Goal: Information Seeking & Learning: Learn about a topic

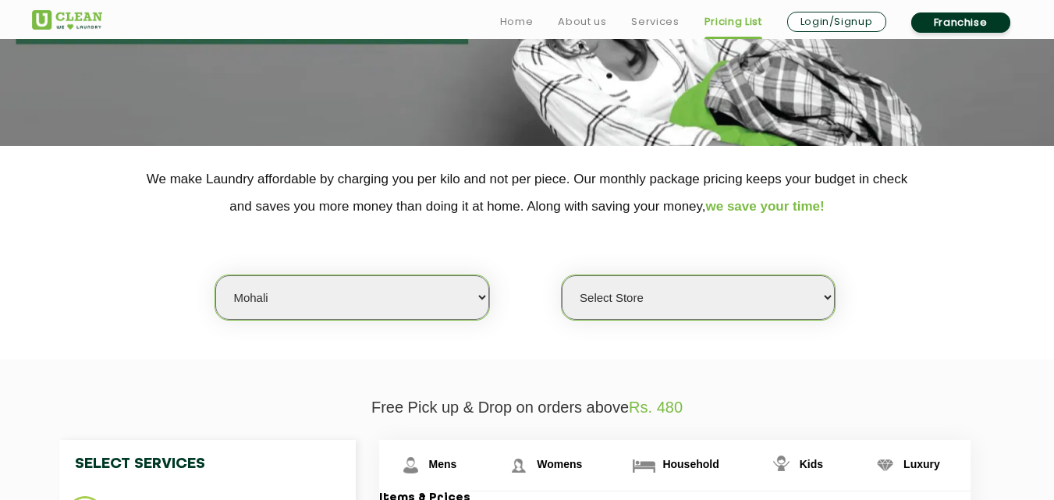
scroll to position [234, 0]
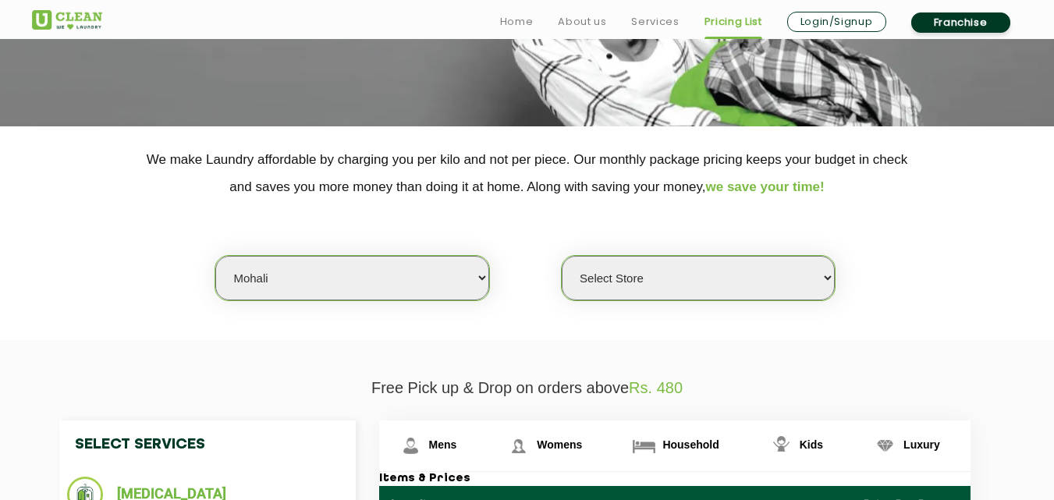
click at [331, 296] on select "Select city [GEOGRAPHIC_DATA] [GEOGRAPHIC_DATA] [GEOGRAPHIC_DATA] [GEOGRAPHIC_D…" at bounding box center [351, 278] width 273 height 44
select select "166"
click at [215, 256] on select "Select city [GEOGRAPHIC_DATA] [GEOGRAPHIC_DATA] [GEOGRAPHIC_DATA] [GEOGRAPHIC_D…" at bounding box center [351, 278] width 273 height 44
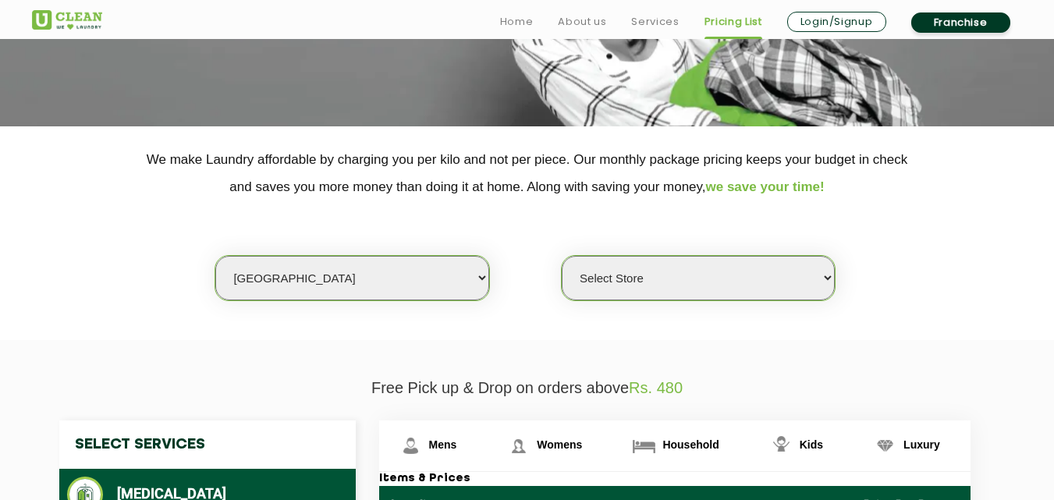
select select "0"
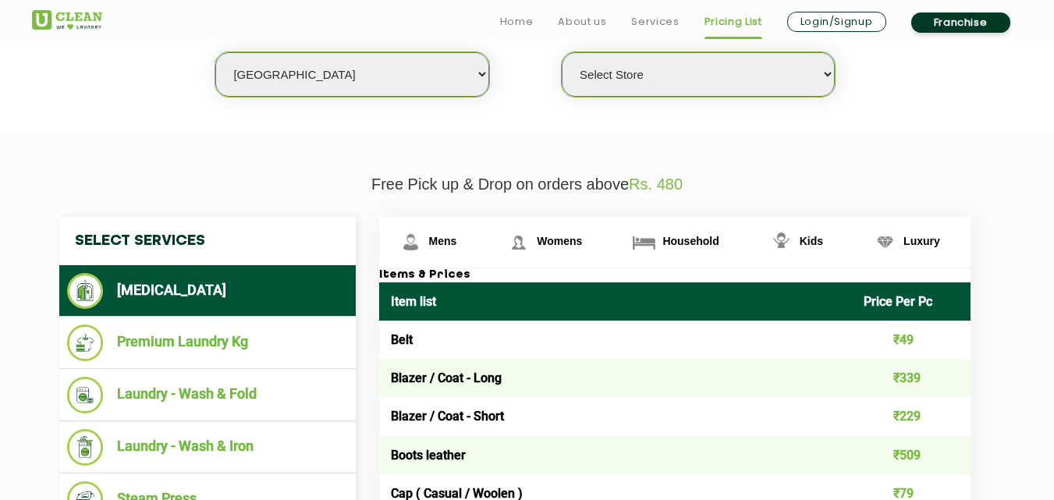
scroll to position [468, 0]
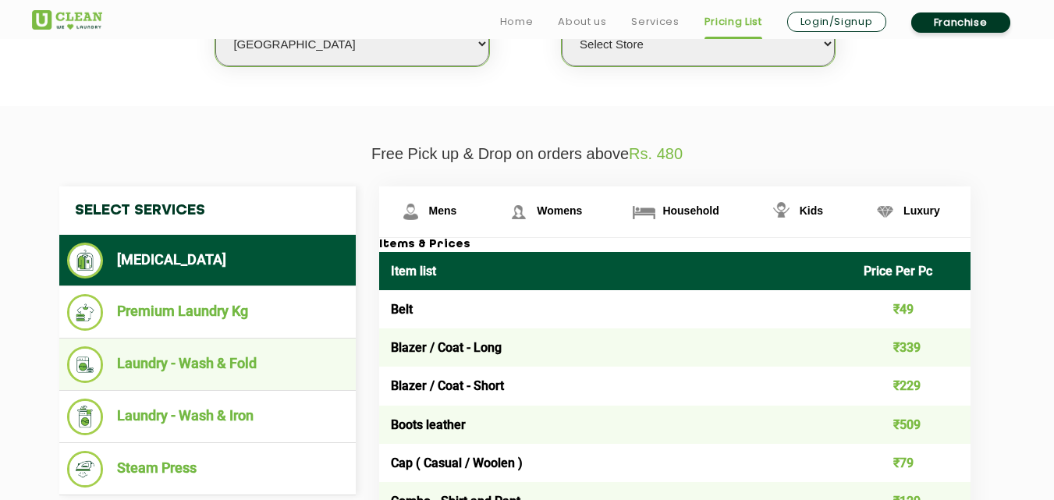
click at [238, 365] on li "Laundry - Wash & Fold" at bounding box center [207, 364] width 281 height 37
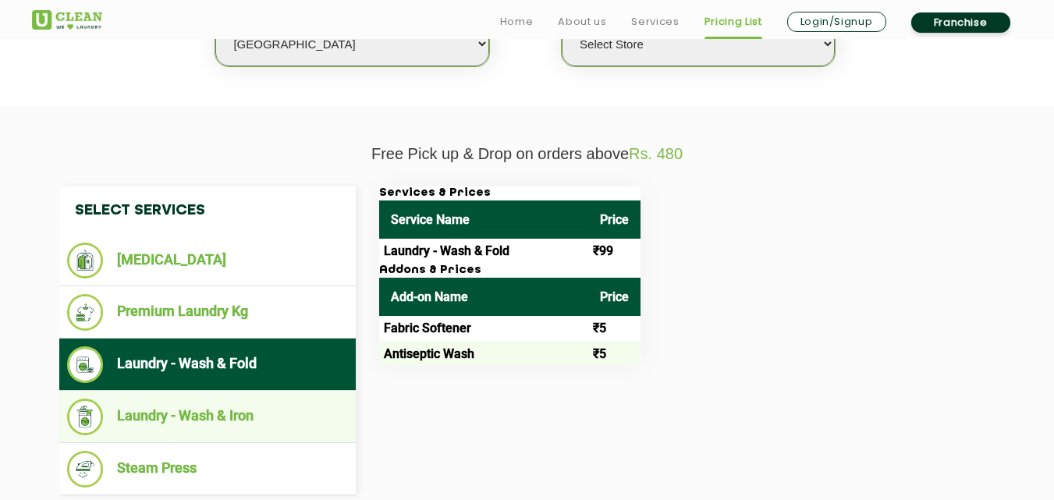
click at [229, 424] on li "Laundry - Wash & Iron" at bounding box center [207, 417] width 281 height 37
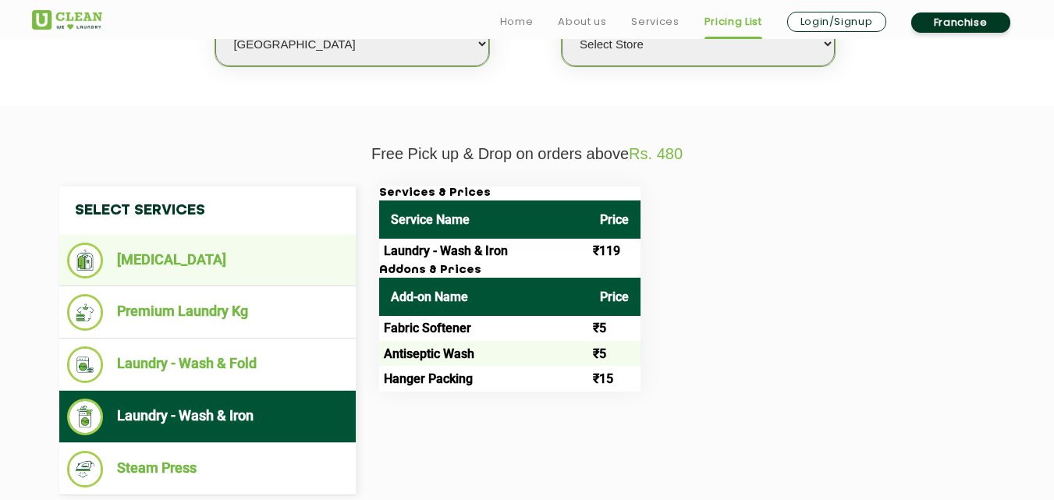
click at [167, 262] on li "[MEDICAL_DATA]" at bounding box center [207, 261] width 281 height 36
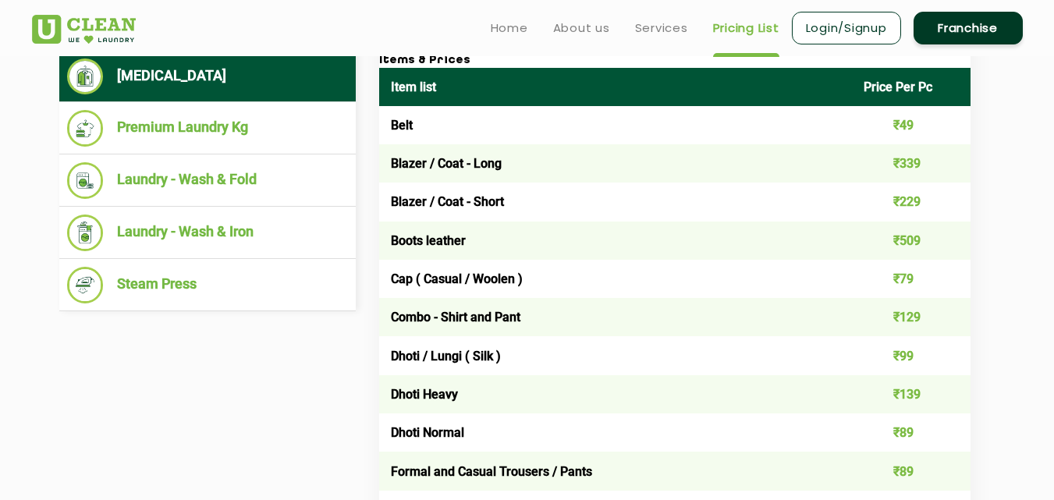
scroll to position [546, 0]
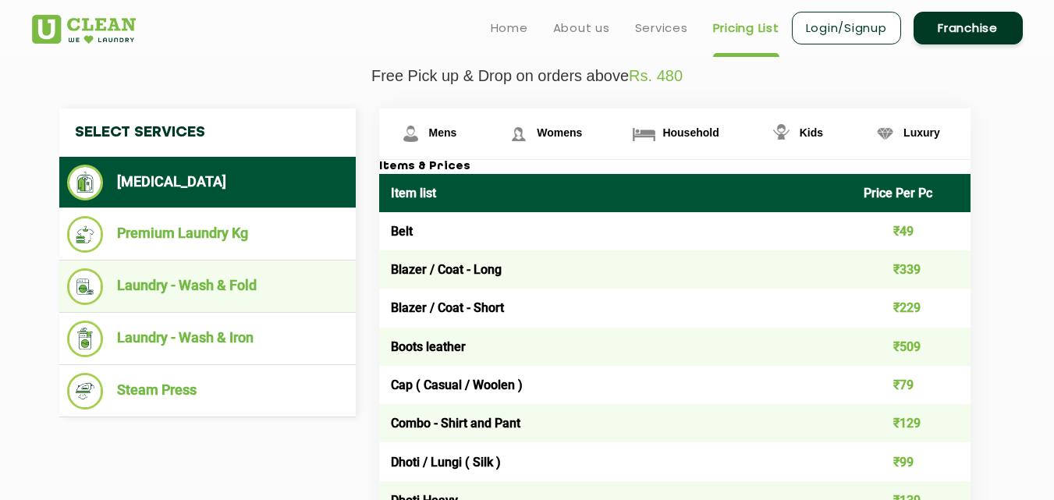
click at [199, 296] on li "Laundry - Wash & Fold" at bounding box center [207, 286] width 281 height 37
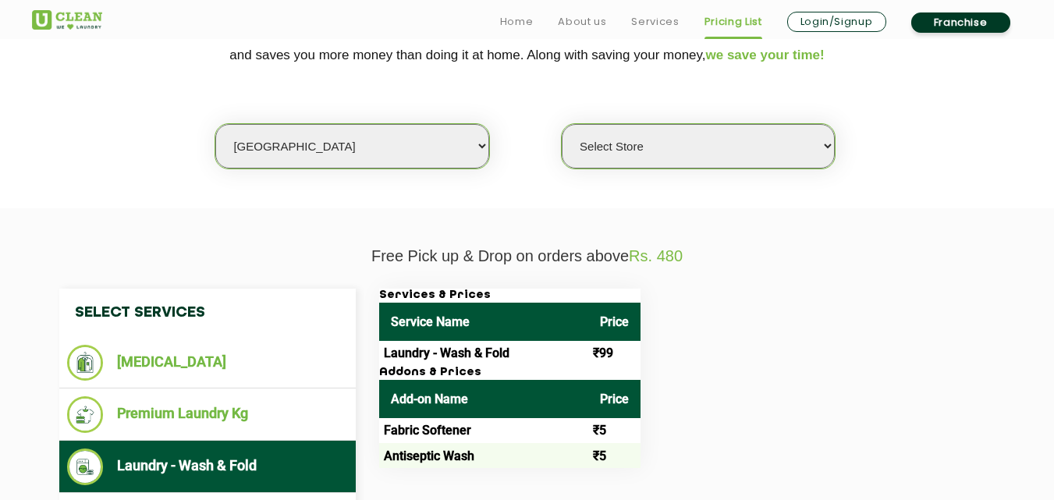
scroll to position [390, 0]
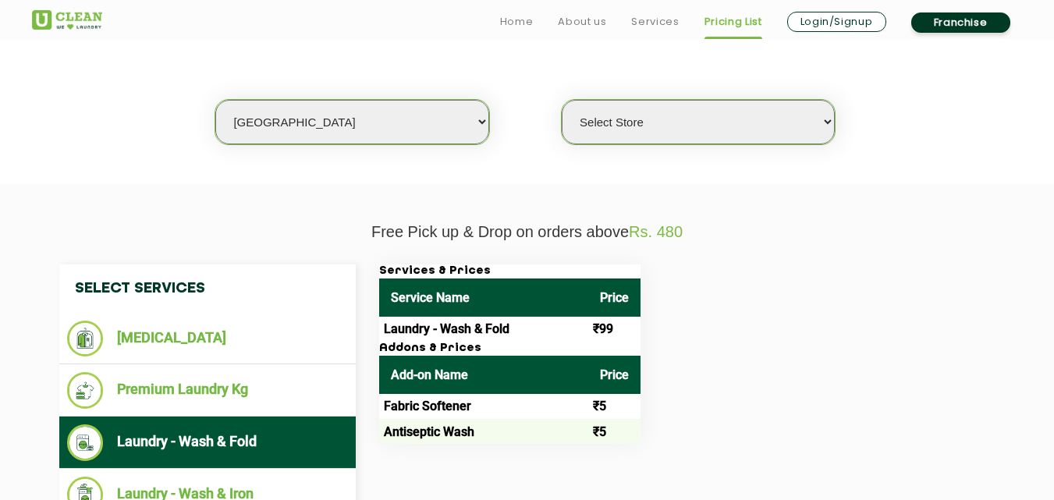
click at [335, 135] on select "Select city [GEOGRAPHIC_DATA] [GEOGRAPHIC_DATA] [GEOGRAPHIC_DATA] [GEOGRAPHIC_D…" at bounding box center [351, 122] width 273 height 44
select select "37"
click at [215, 100] on select "Select city [GEOGRAPHIC_DATA] [GEOGRAPHIC_DATA] [GEOGRAPHIC_DATA] [GEOGRAPHIC_D…" at bounding box center [351, 122] width 273 height 44
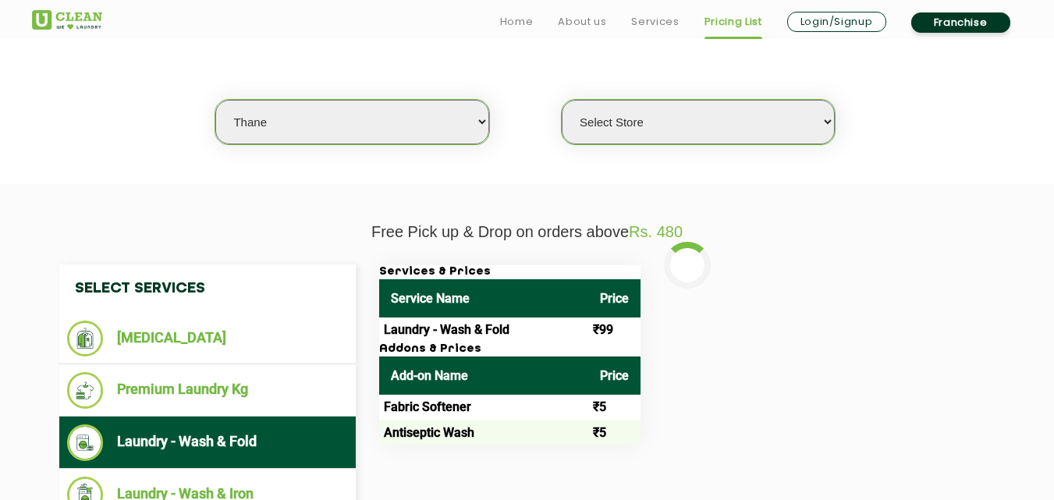
select select "0"
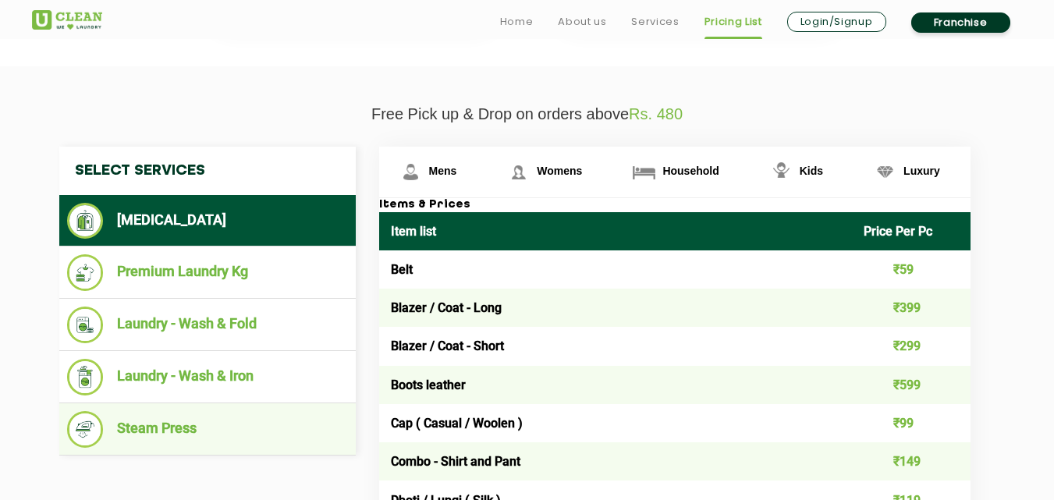
scroll to position [546, 0]
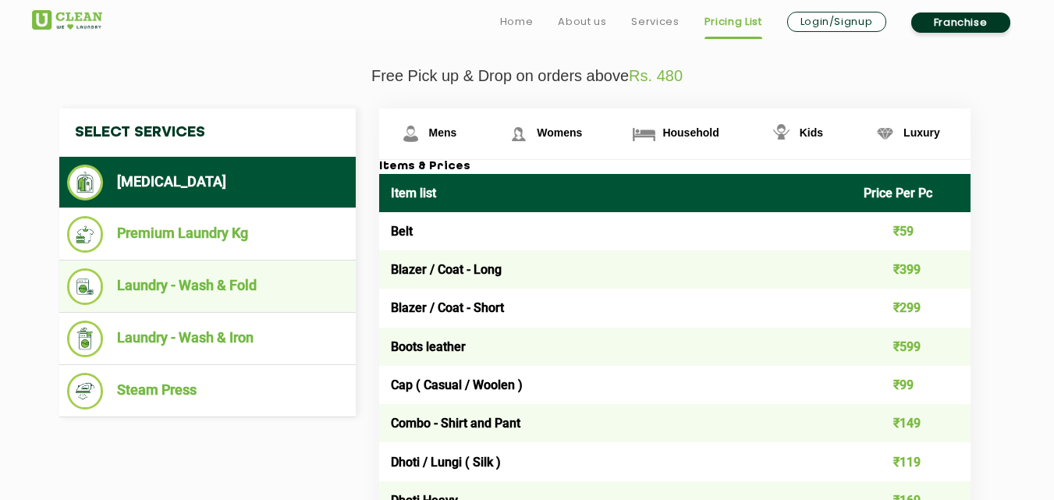
click at [228, 299] on li "Laundry - Wash & Fold" at bounding box center [207, 286] width 281 height 37
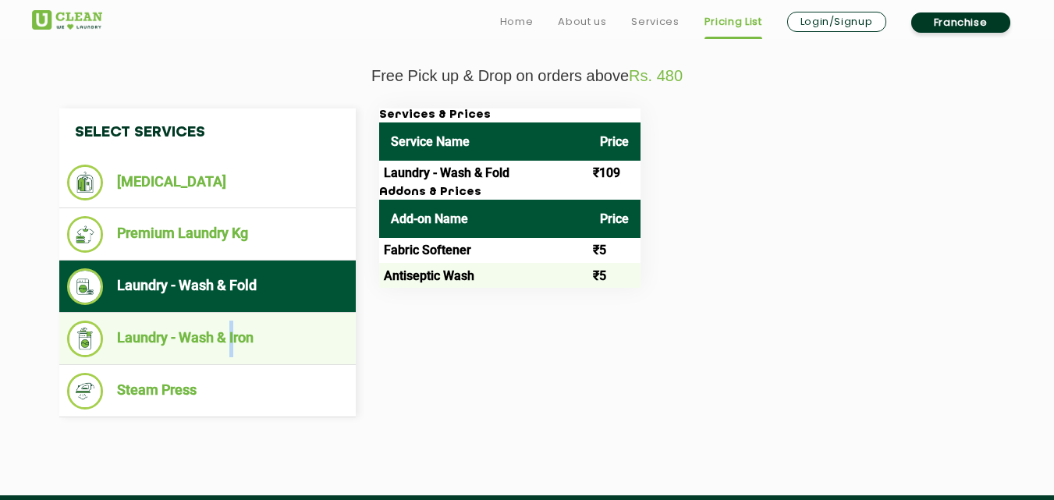
click at [232, 332] on li "Laundry - Wash & Iron" at bounding box center [207, 339] width 281 height 37
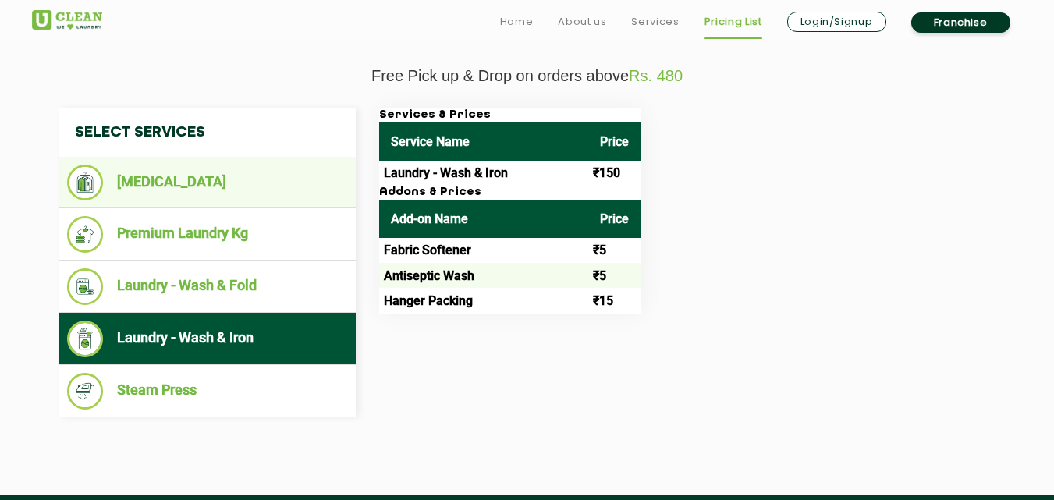
click at [209, 175] on li "[MEDICAL_DATA]" at bounding box center [207, 183] width 281 height 36
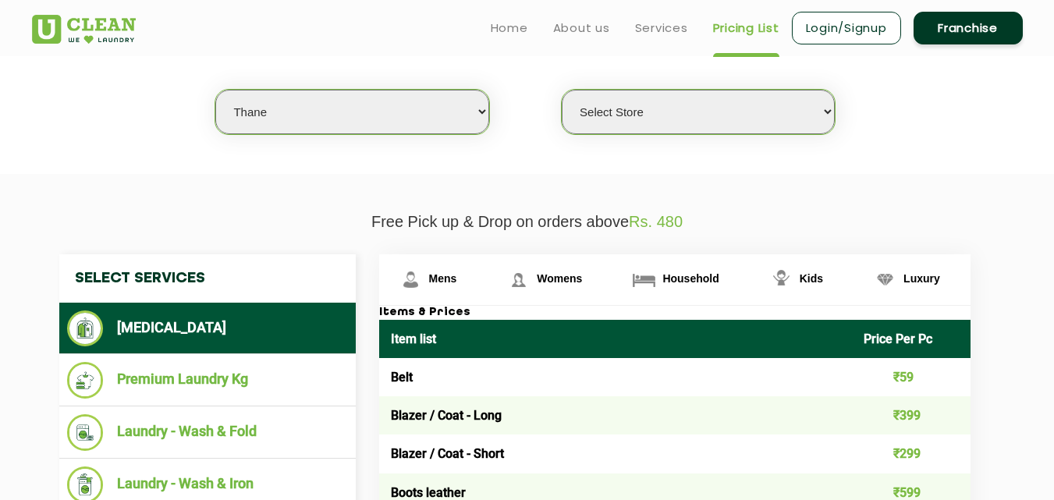
scroll to position [390, 0]
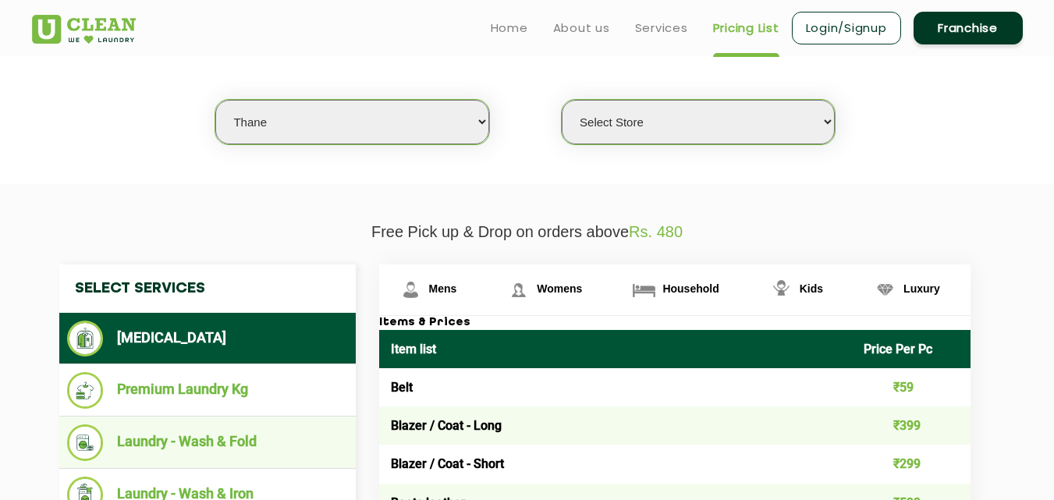
drag, startPoint x: 199, startPoint y: 427, endPoint x: 263, endPoint y: 435, distance: 64.5
click at [198, 427] on li "Laundry - Wash & Fold" at bounding box center [207, 442] width 281 height 37
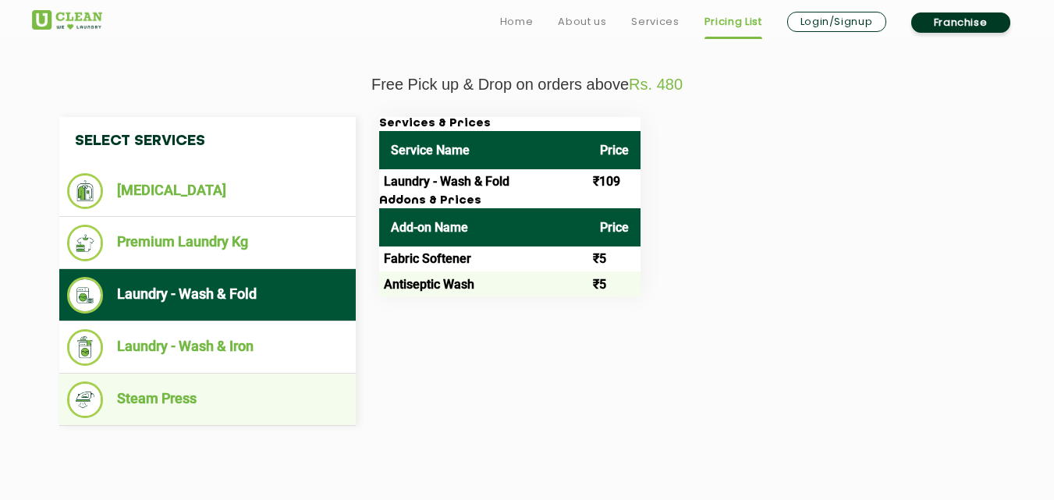
scroll to position [546, 0]
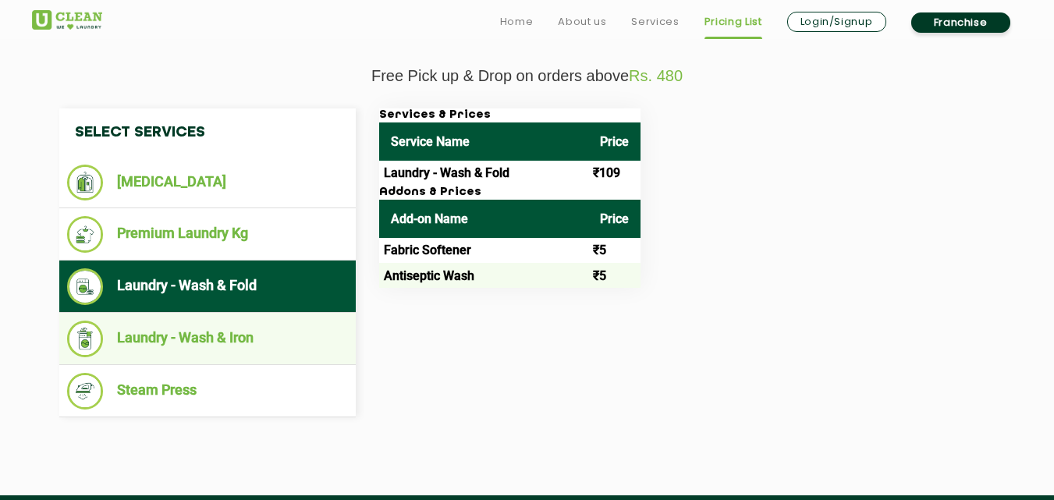
click at [230, 338] on li "Laundry - Wash & Iron" at bounding box center [207, 339] width 281 height 37
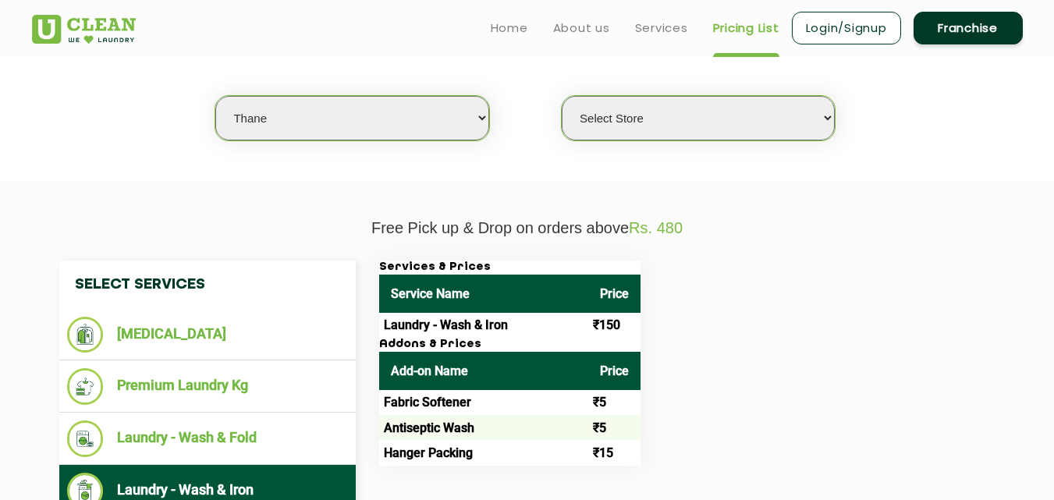
scroll to position [390, 0]
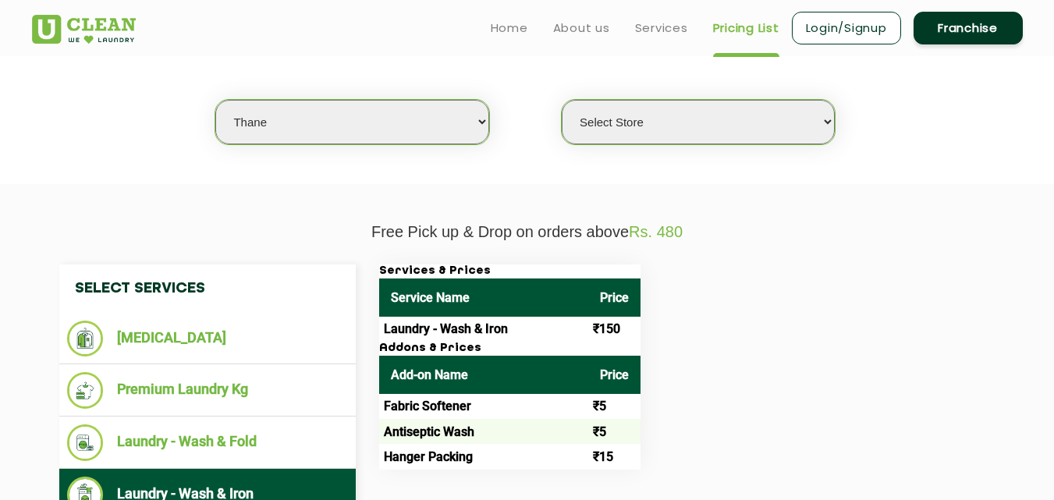
click at [288, 134] on select "Select city [GEOGRAPHIC_DATA] [GEOGRAPHIC_DATA] [GEOGRAPHIC_DATA] [GEOGRAPHIC_D…" at bounding box center [351, 122] width 273 height 44
select select "50"
click at [215, 100] on select "Select city [GEOGRAPHIC_DATA] [GEOGRAPHIC_DATA] [GEOGRAPHIC_DATA] [GEOGRAPHIC_D…" at bounding box center [351, 122] width 273 height 44
select select "0"
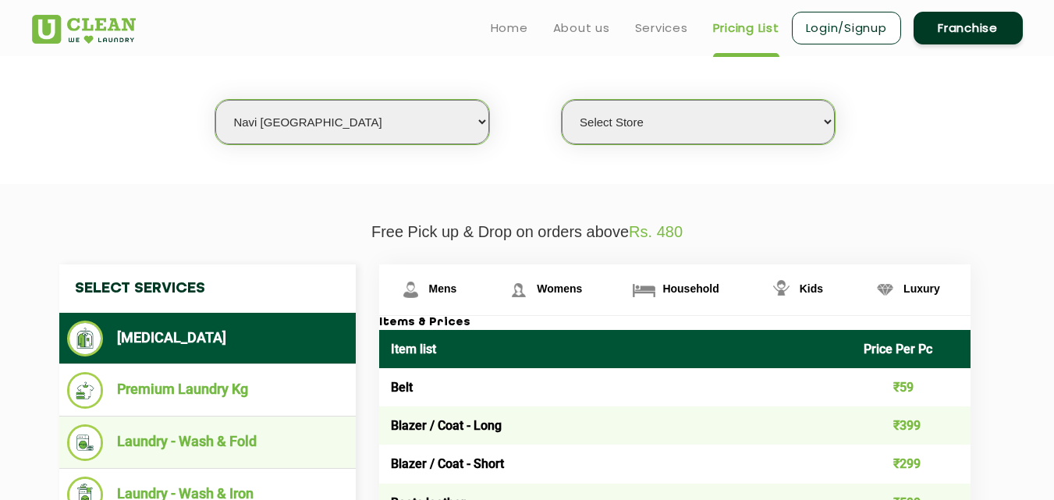
click at [173, 430] on li "Laundry - Wash & Fold" at bounding box center [207, 442] width 281 height 37
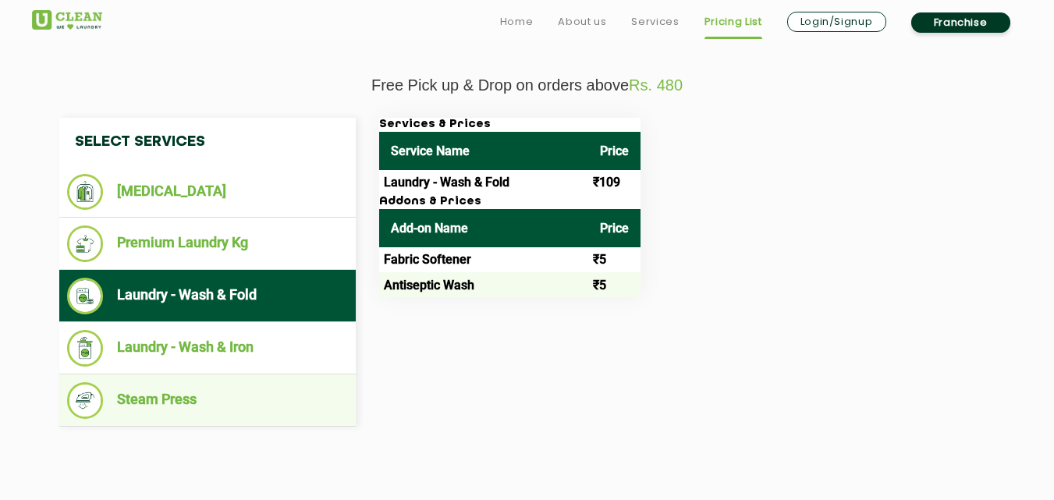
scroll to position [546, 0]
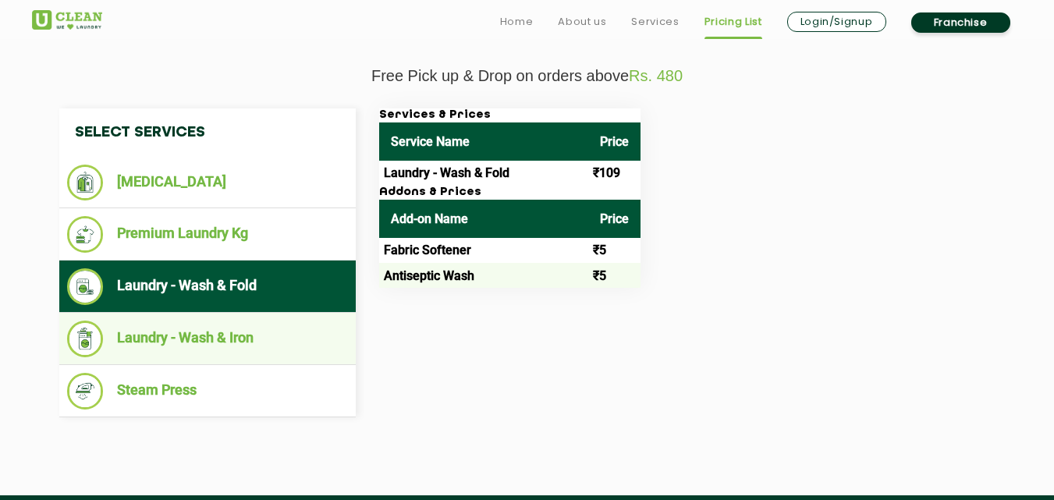
click at [181, 339] on li "Laundry - Wash & Iron" at bounding box center [207, 339] width 281 height 37
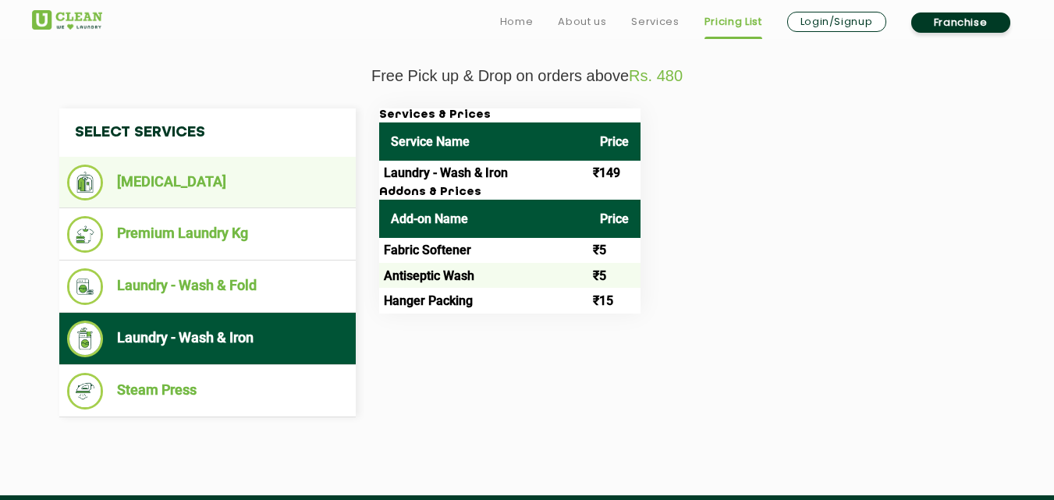
click at [148, 183] on li "[MEDICAL_DATA]" at bounding box center [207, 183] width 281 height 36
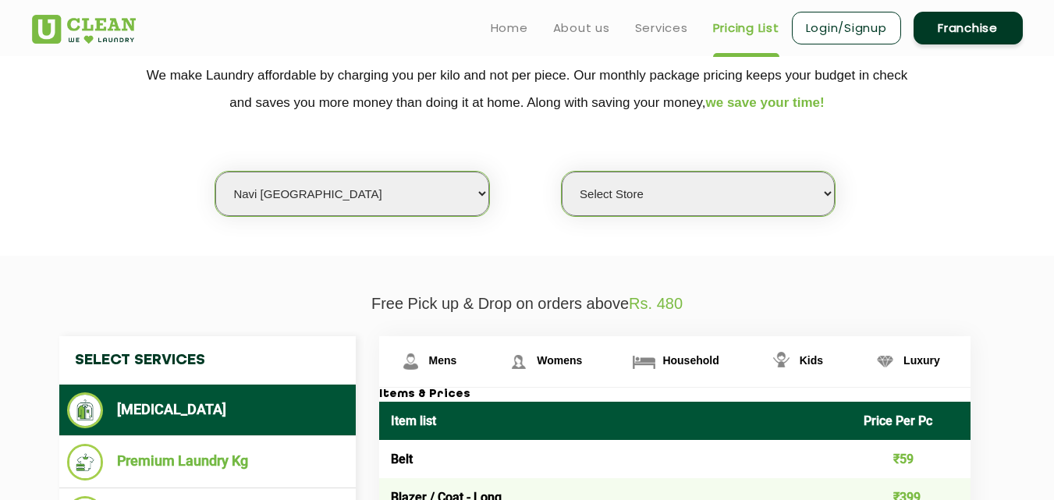
scroll to position [312, 0]
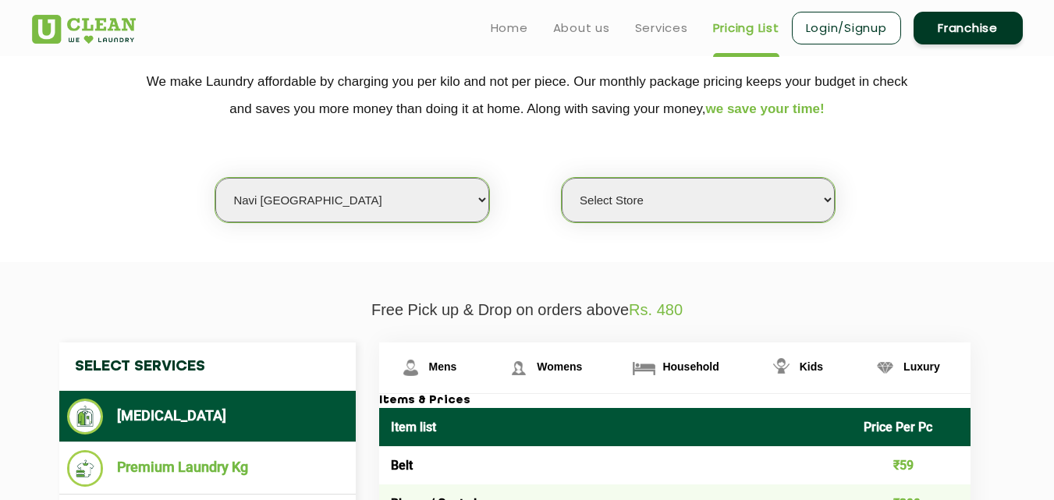
click at [314, 207] on select "Select city [GEOGRAPHIC_DATA] [GEOGRAPHIC_DATA] [GEOGRAPHIC_DATA] [GEOGRAPHIC_D…" at bounding box center [351, 200] width 273 height 44
select select "166"
click at [215, 178] on select "Select city [GEOGRAPHIC_DATA] [GEOGRAPHIC_DATA] [GEOGRAPHIC_DATA] [GEOGRAPHIC_D…" at bounding box center [351, 200] width 273 height 44
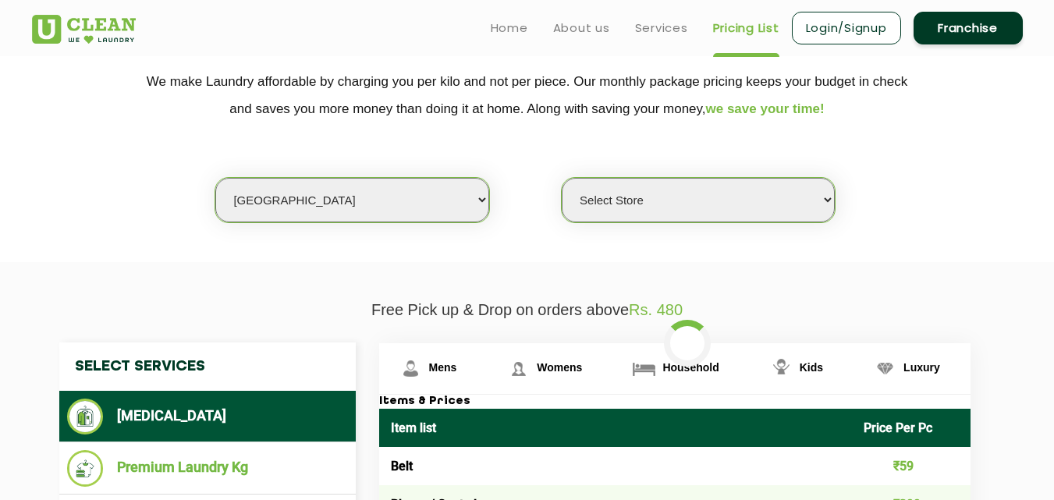
select select "0"
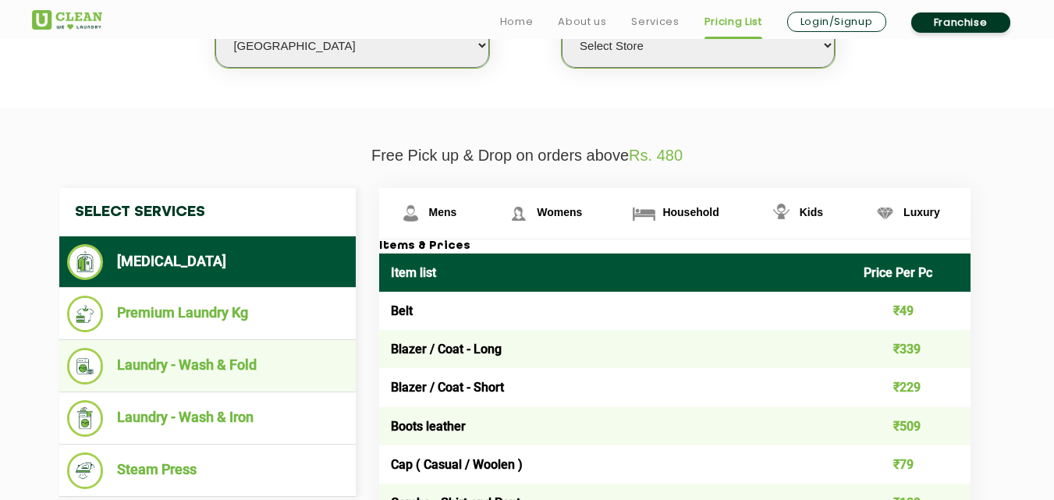
scroll to position [468, 0]
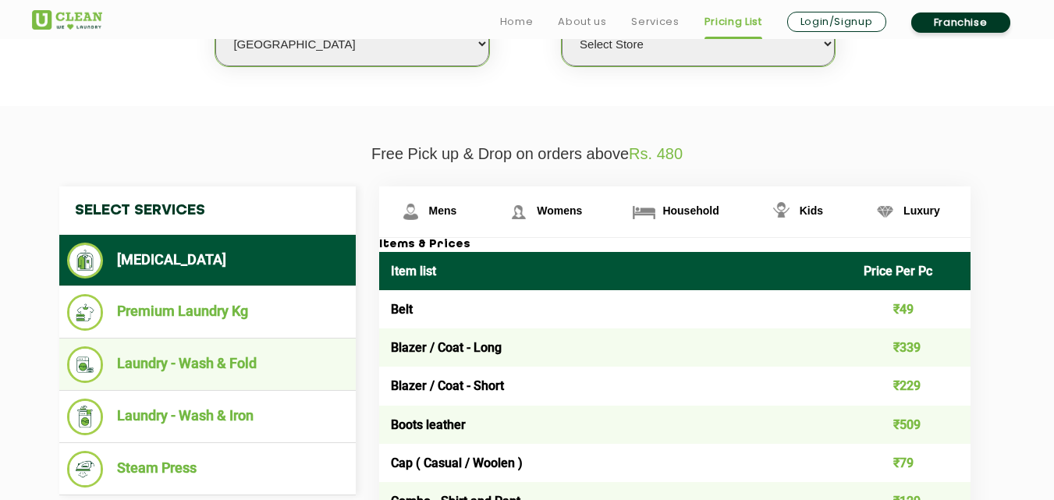
click at [192, 361] on li "Laundry - Wash & Fold" at bounding box center [207, 364] width 281 height 37
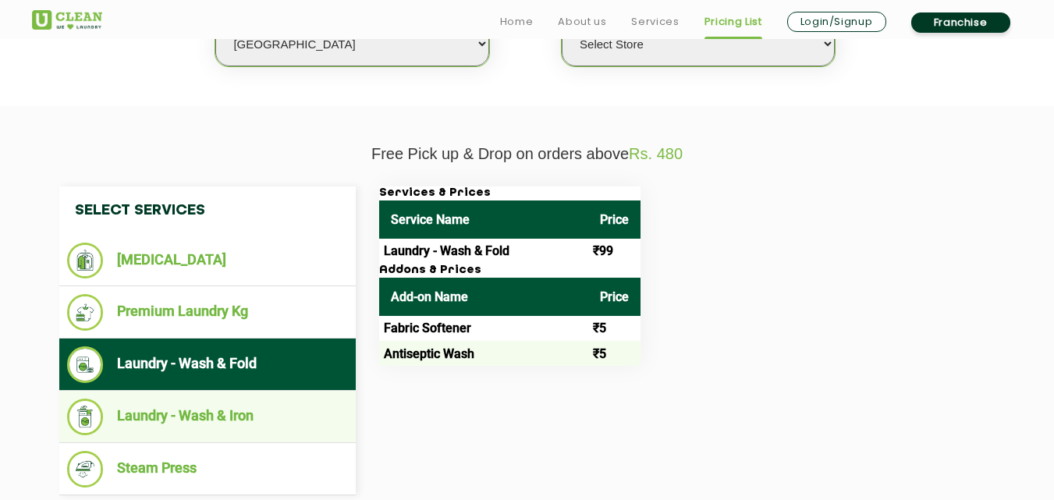
click at [230, 407] on li "Laundry - Wash & Iron" at bounding box center [207, 417] width 281 height 37
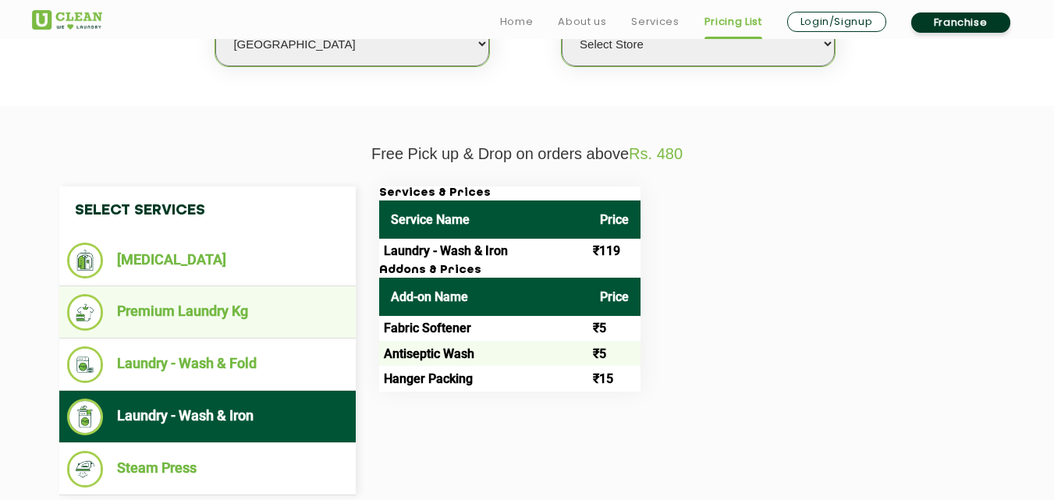
drag, startPoint x: 177, startPoint y: 260, endPoint x: 307, endPoint y: 307, distance: 137.7
click at [180, 260] on li "[MEDICAL_DATA]" at bounding box center [207, 261] width 281 height 36
